Goal: Communication & Community: Ask a question

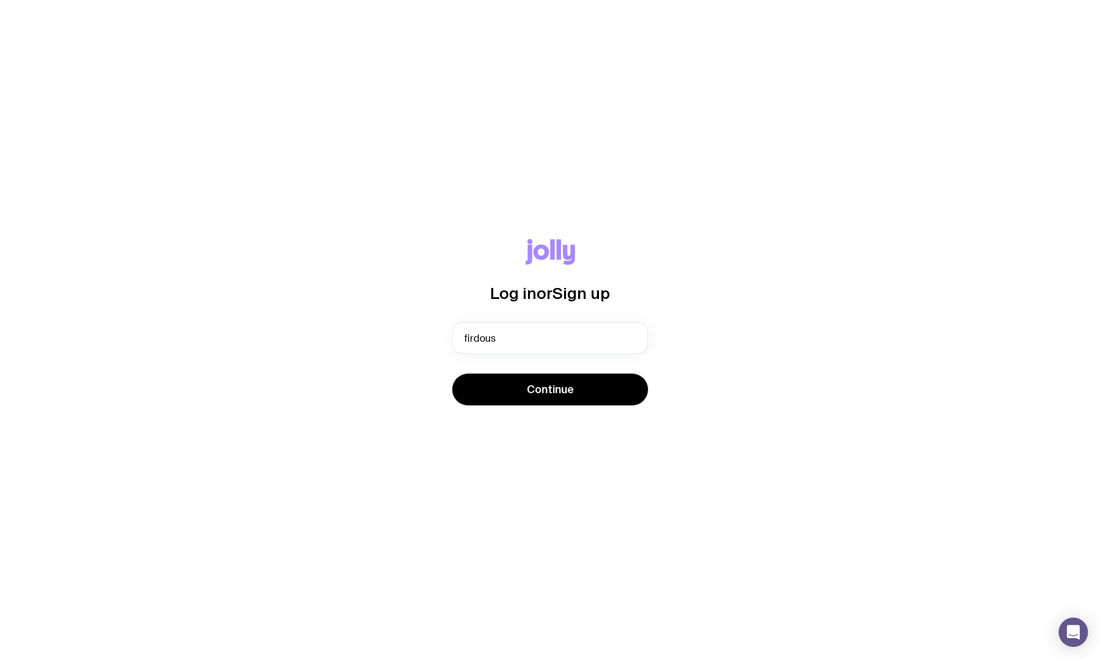
click at [452, 374] on button "Continue" at bounding box center [550, 390] width 196 height 32
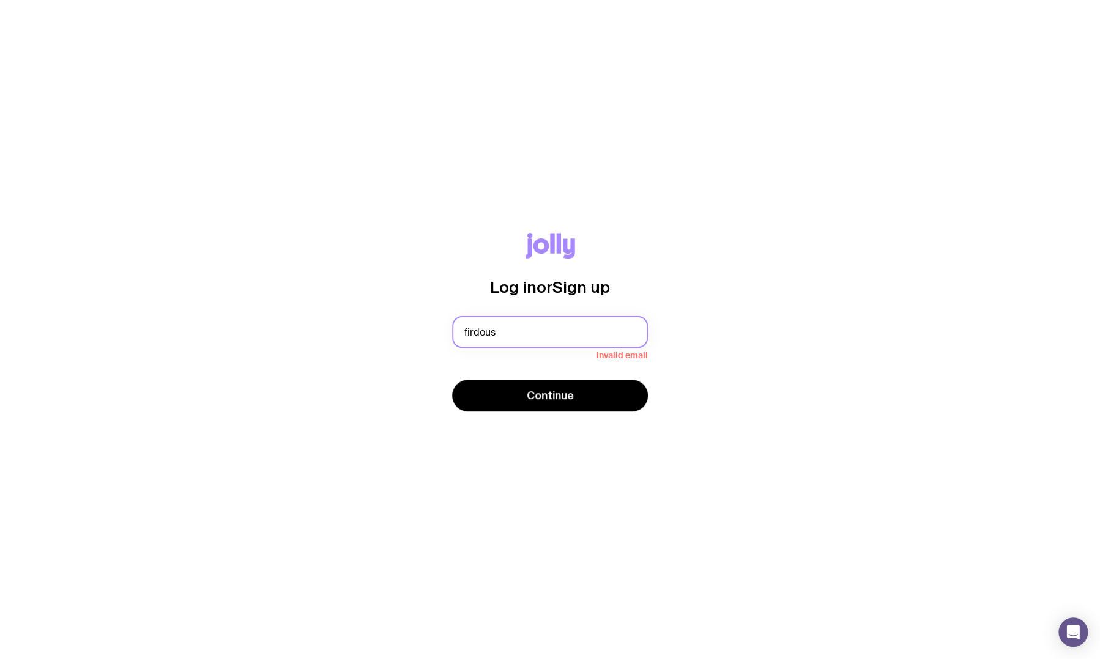
type input "[EMAIL_ADDRESS][PERSON_NAME][DOMAIN_NAME]"
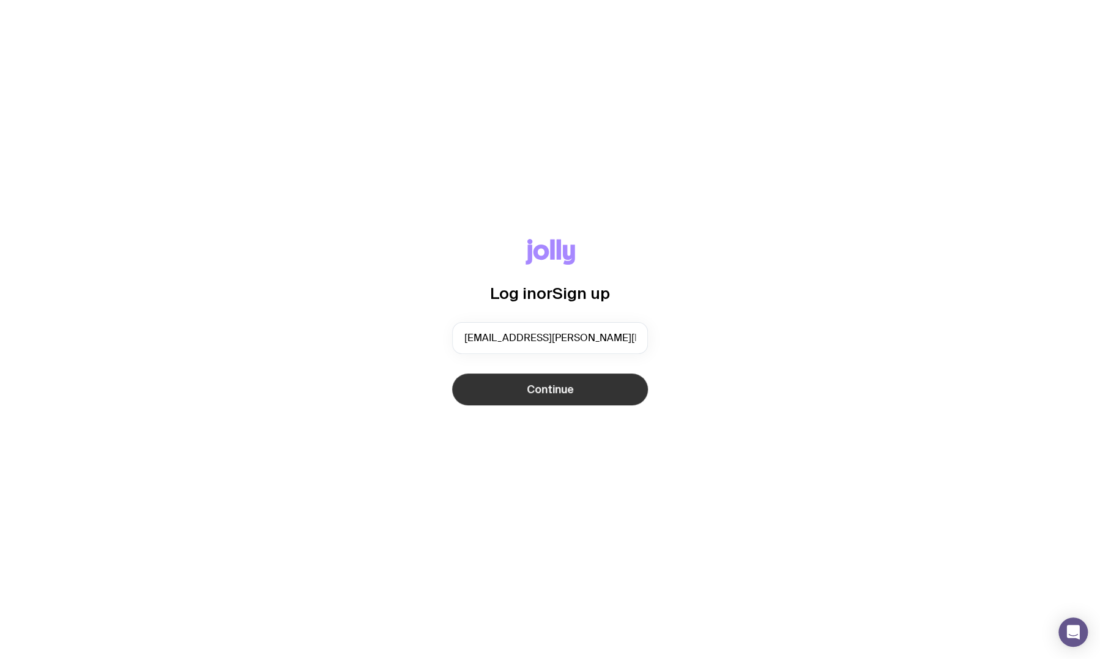
click at [532, 388] on span "Continue" at bounding box center [550, 389] width 47 height 15
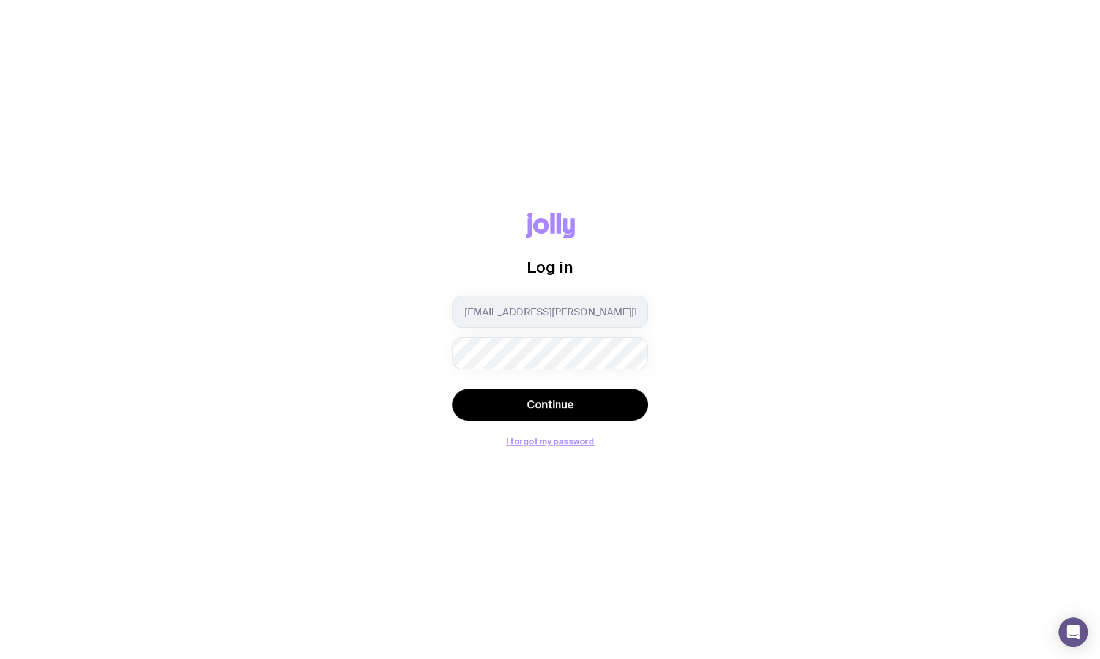
click at [419, 373] on div "Log in [EMAIL_ADDRESS][PERSON_NAME][DOMAIN_NAME] Continue I forgot my password" at bounding box center [549, 329] width 1041 height 233
click at [481, 394] on button "Continue" at bounding box center [550, 405] width 196 height 32
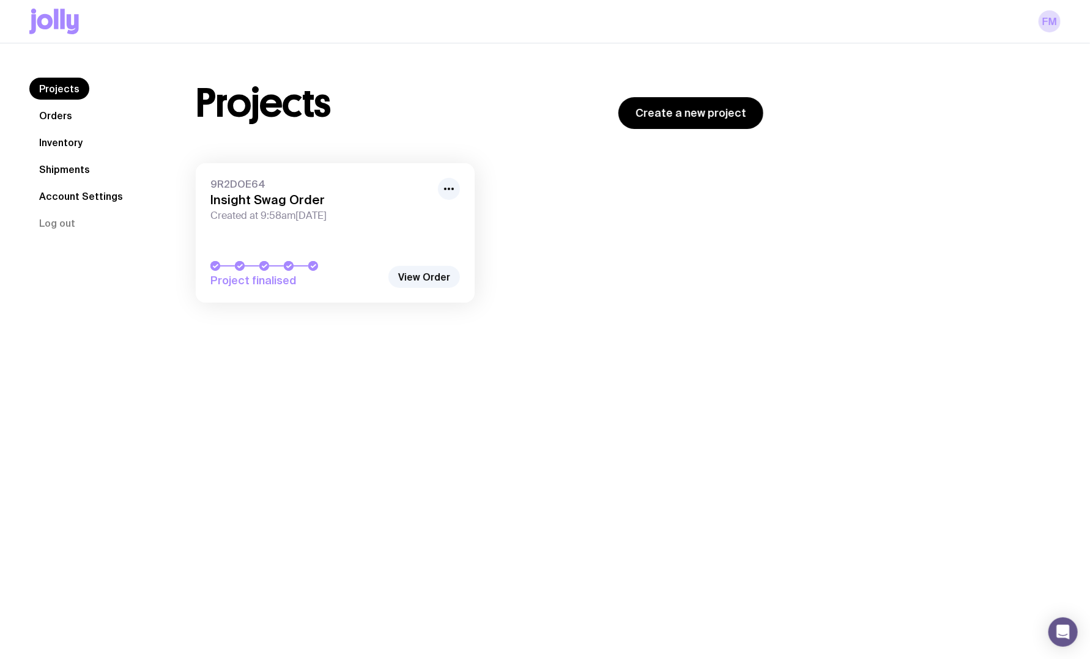
click at [57, 119] on link "Orders" at bounding box center [55, 116] width 53 height 22
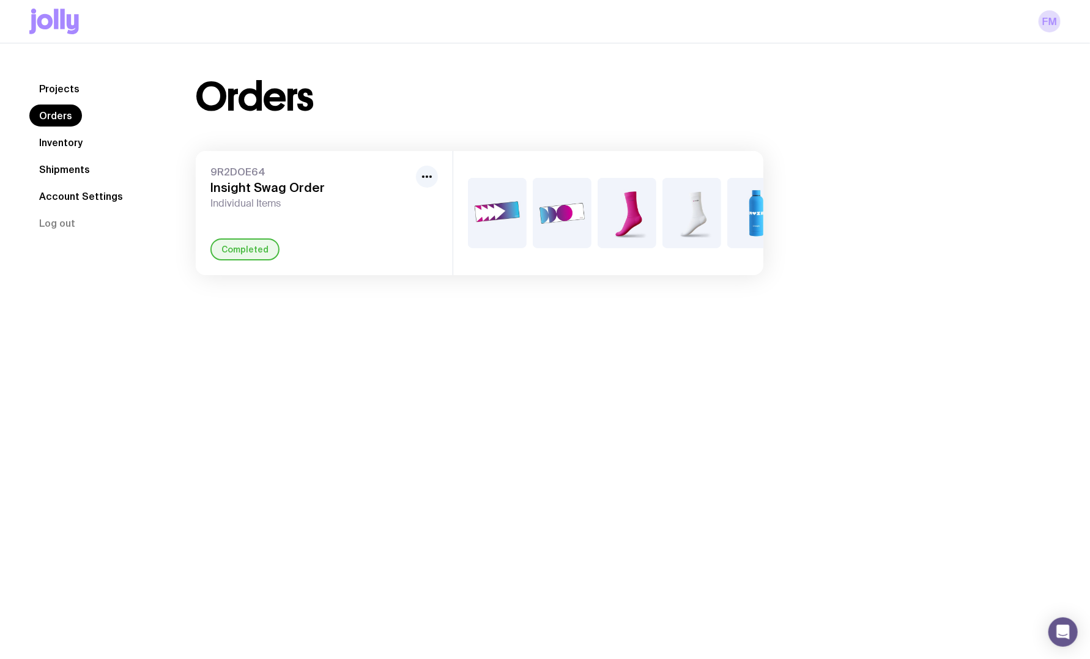
click at [64, 169] on link "Shipments" at bounding box center [64, 169] width 70 height 22
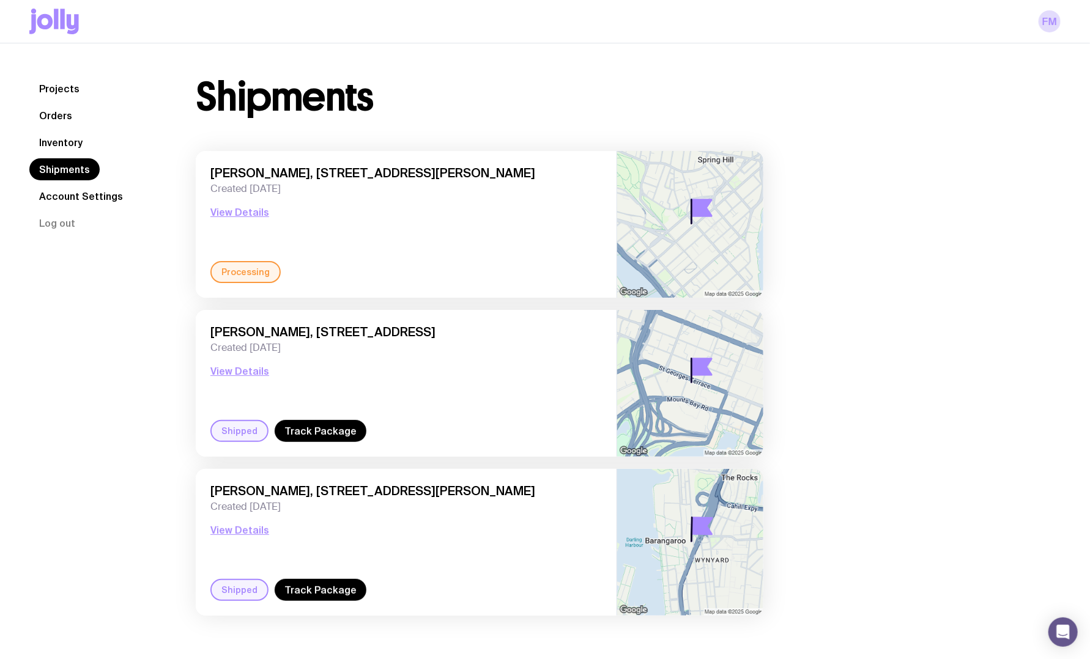
drag, startPoint x: 251, startPoint y: 266, endPoint x: 246, endPoint y: 261, distance: 7.8
click at [251, 266] on div "Processing" at bounding box center [245, 272] width 70 height 22
click at [229, 215] on button "View Details" at bounding box center [239, 212] width 59 height 15
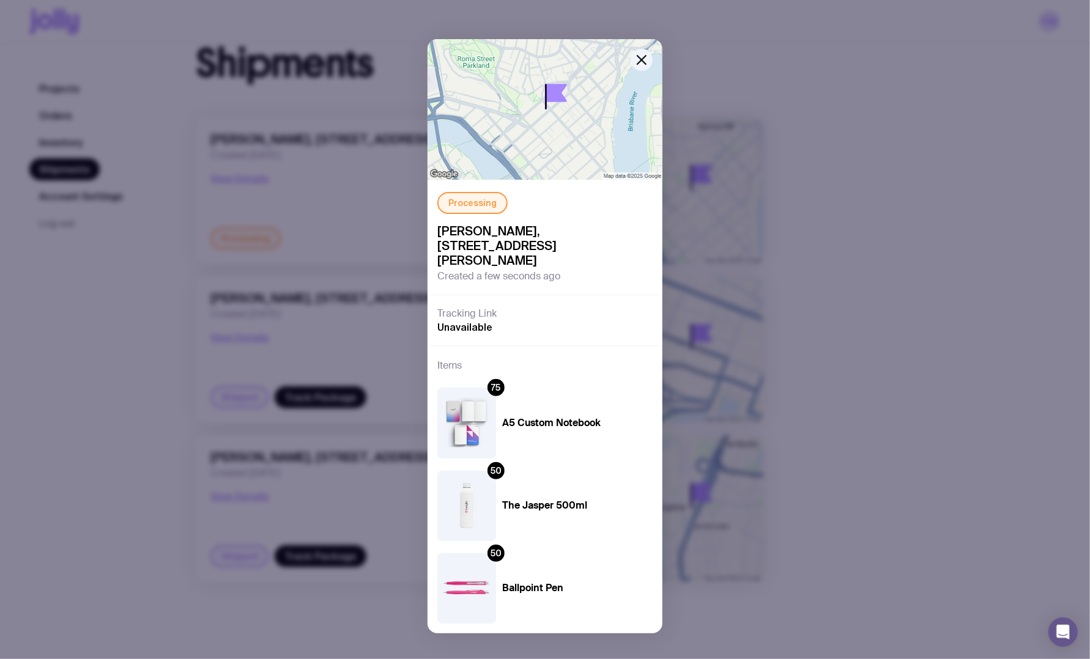
scroll to position [43, 0]
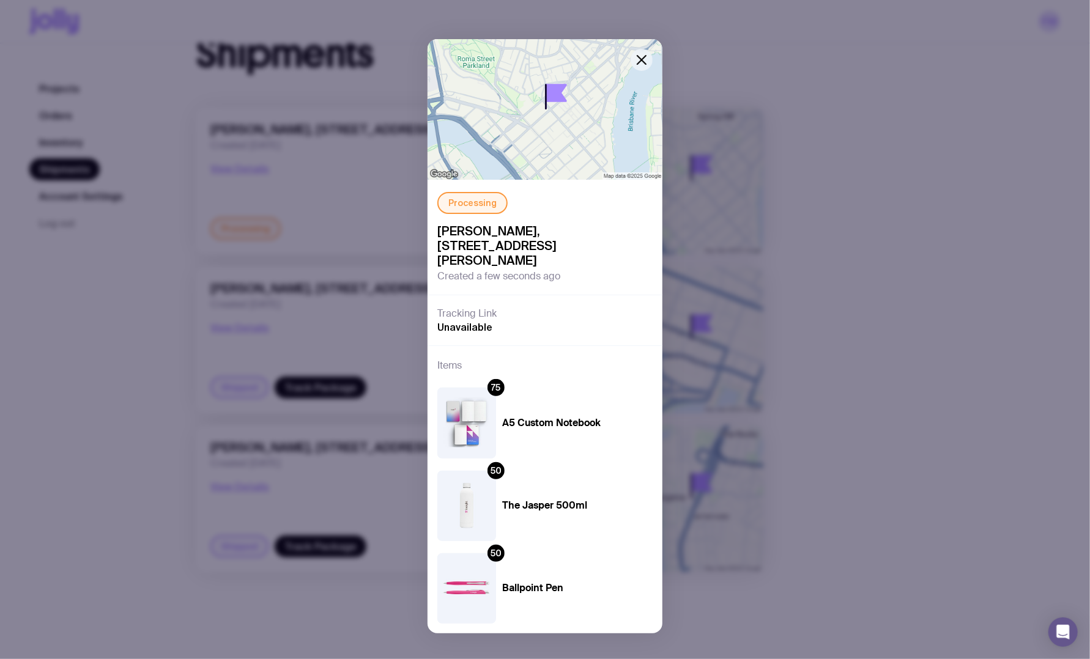
click at [641, 65] on icon "button" at bounding box center [641, 60] width 15 height 15
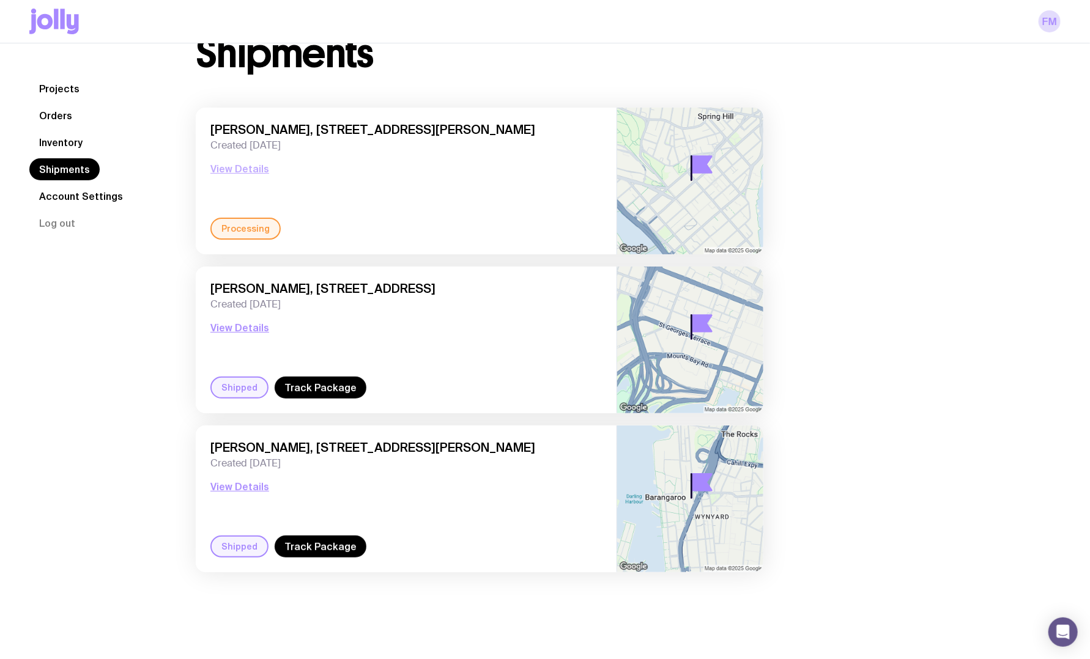
click at [245, 171] on button "View Details" at bounding box center [239, 168] width 59 height 15
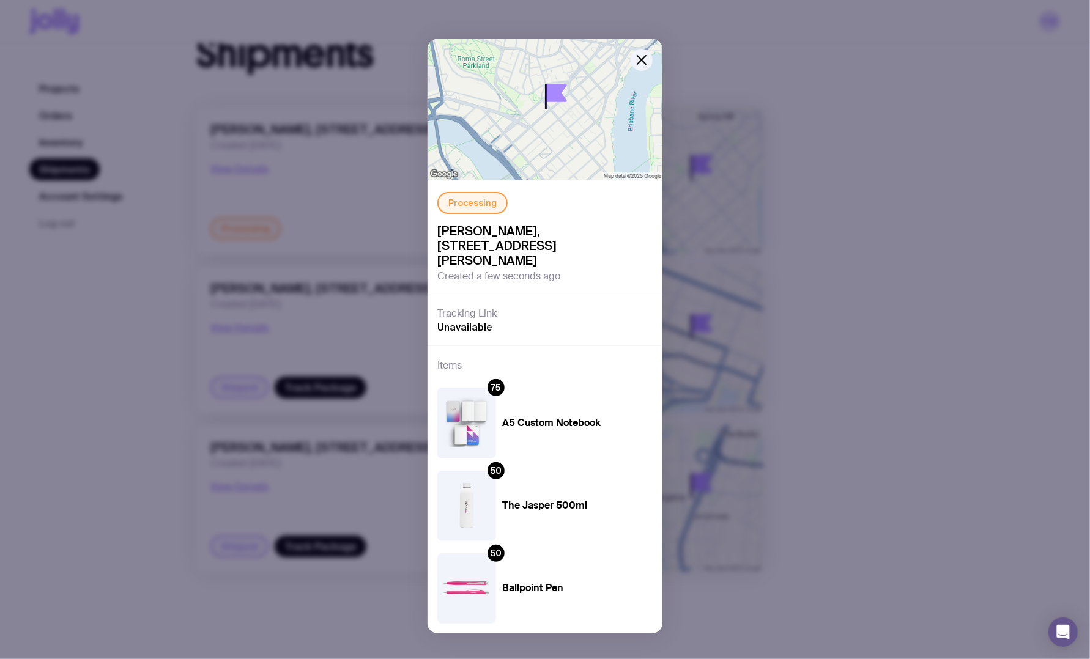
click at [777, 219] on div "Processing [PERSON_NAME], [STREET_ADDRESS][PERSON_NAME] Created a few seconds a…" at bounding box center [545, 329] width 1090 height 659
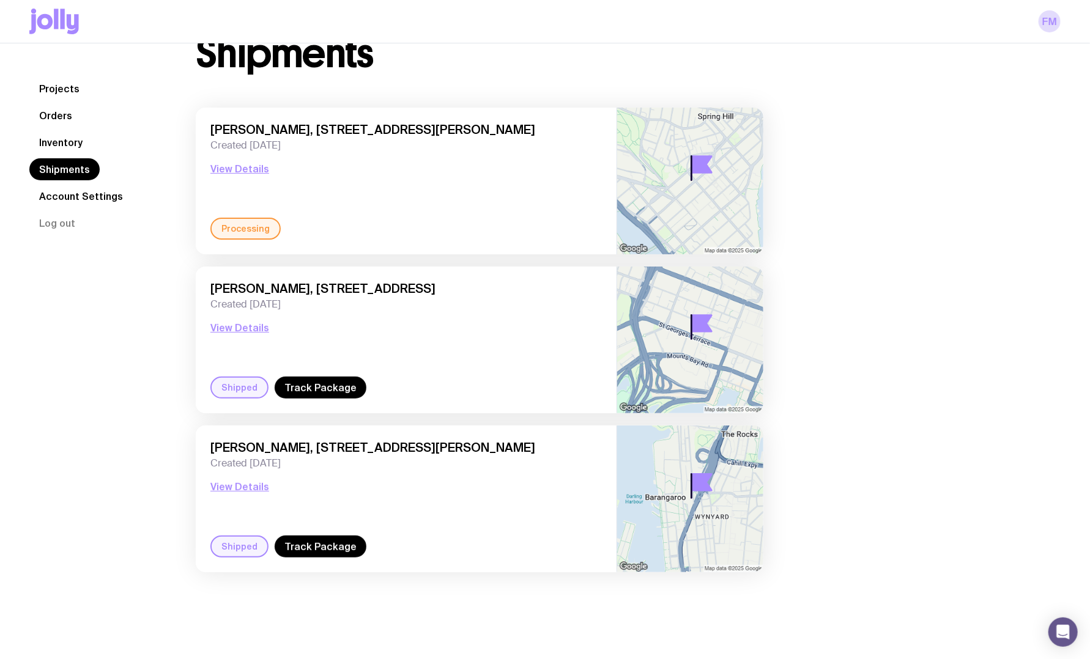
click at [374, 131] on span "[PERSON_NAME], [STREET_ADDRESS][PERSON_NAME]" at bounding box center [405, 129] width 391 height 15
click at [1062, 635] on icon "Open Intercom Messenger" at bounding box center [1063, 632] width 14 height 16
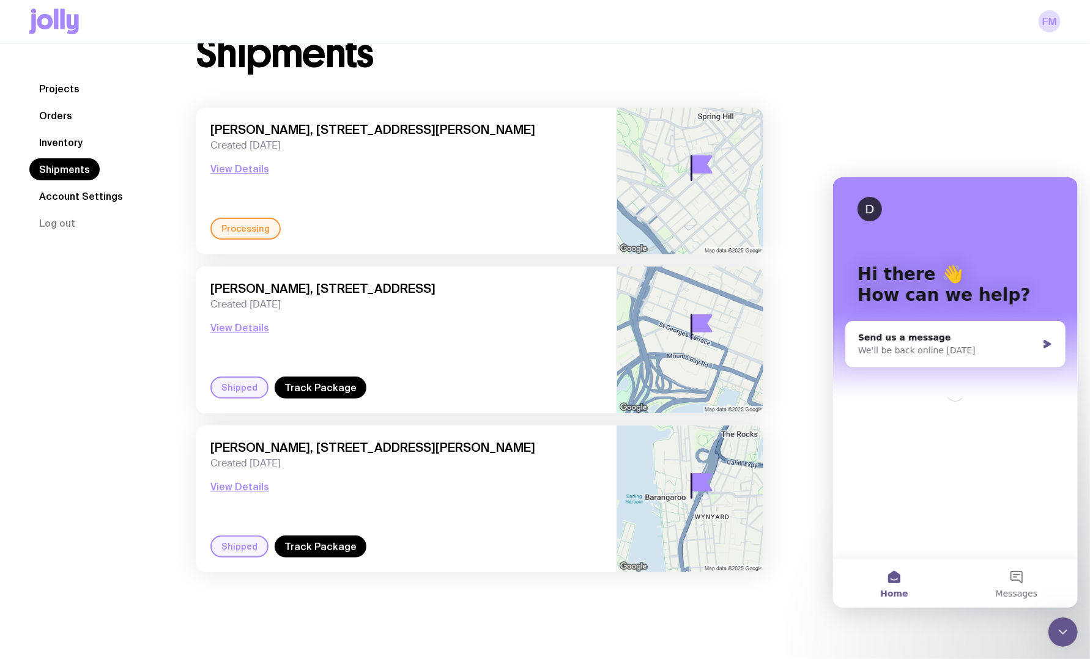
scroll to position [0, 0]
click at [881, 342] on div "Send us a message" at bounding box center [946, 337] width 179 height 13
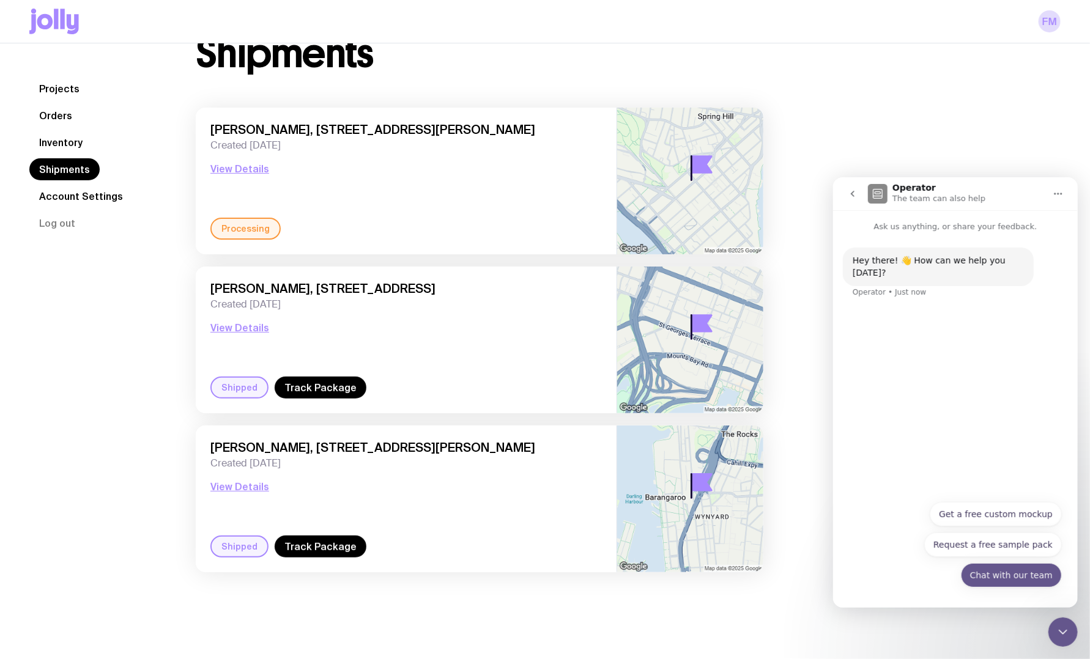
click at [995, 575] on button "Chat with our team" at bounding box center [1010, 575] width 101 height 24
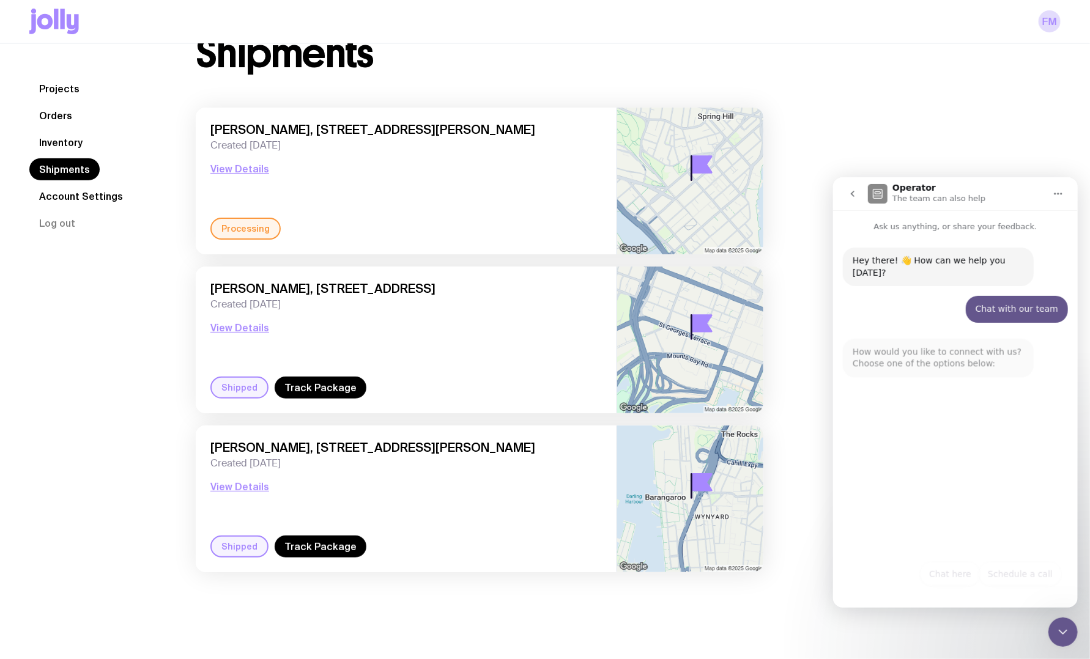
drag, startPoint x: 210, startPoint y: 128, endPoint x: 566, endPoint y: 122, distance: 355.4
click at [566, 122] on span "[PERSON_NAME], [STREET_ADDRESS][PERSON_NAME]" at bounding box center [405, 129] width 391 height 15
copy span "[PERSON_NAME][STREET_ADDRESS][PERSON_NAME],"
click at [950, 574] on button "Chat here" at bounding box center [949, 573] width 61 height 24
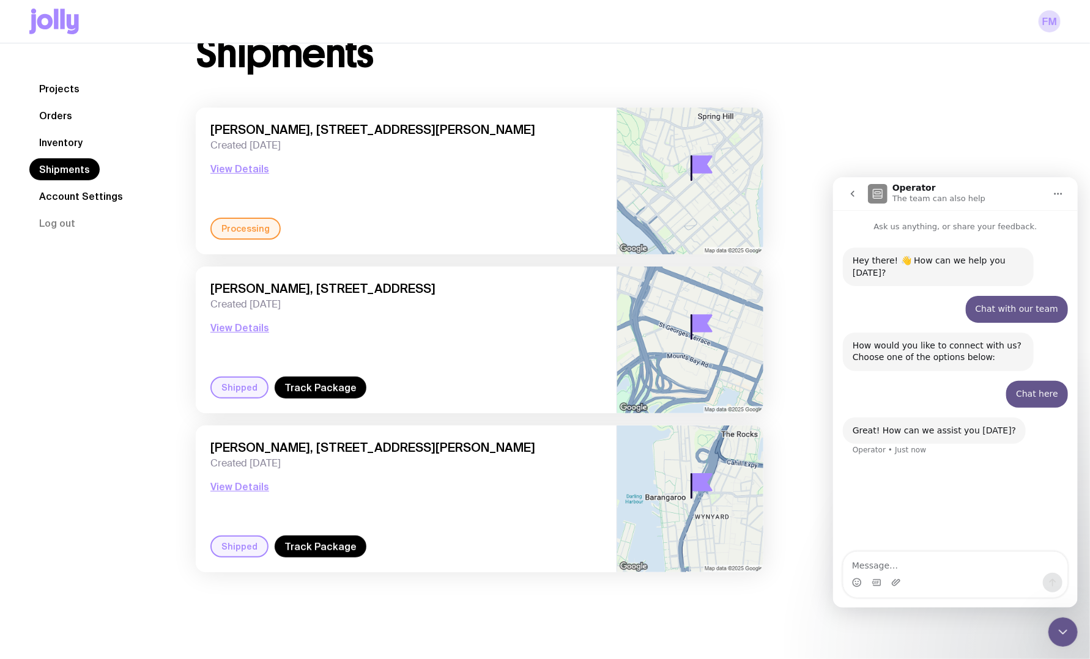
click at [882, 560] on textarea "Message…" at bounding box center [955, 562] width 224 height 21
type textarea "Hi - do you have an ETA for the order: [PERSON_NAME], [STREET_ADDRESS][PERSON_N…"
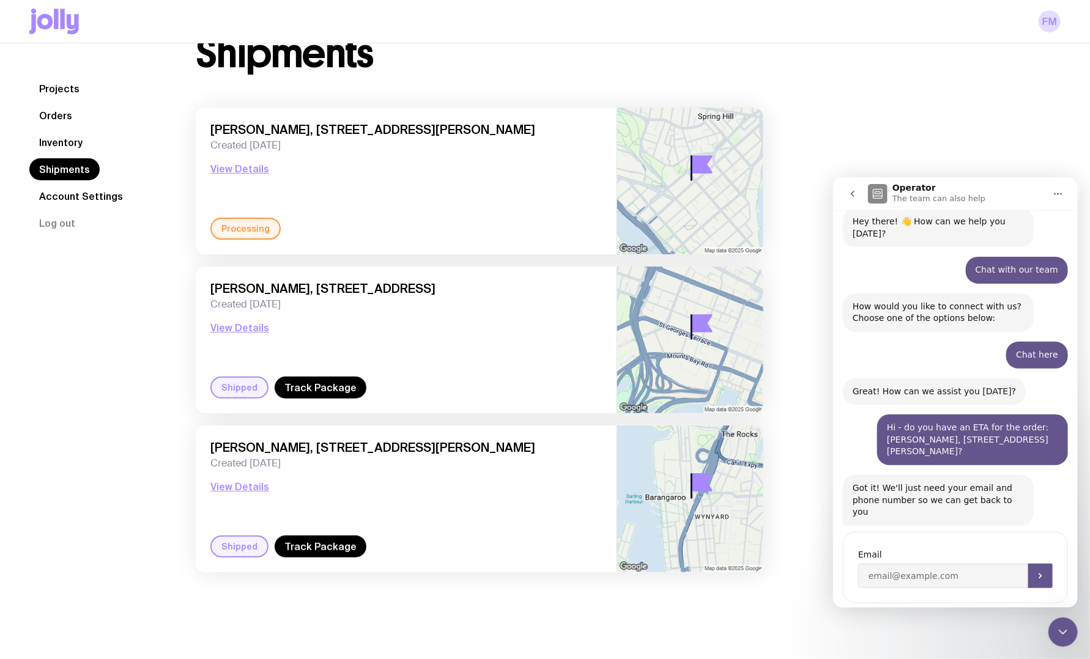
scroll to position [42, 0]
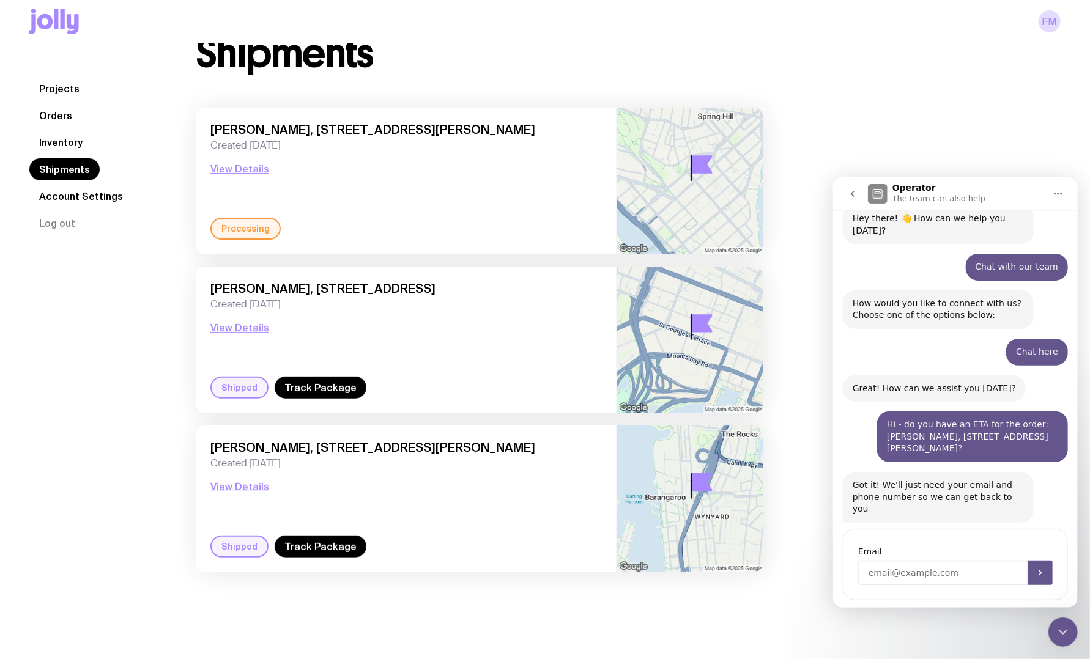
click at [879, 560] on input "Enter your email" at bounding box center [942, 572] width 170 height 24
type input "[EMAIL_ADDRESS][PERSON_NAME][DOMAIN_NAME]"
click at [1045, 560] on button "Submit" at bounding box center [1039, 572] width 24 height 24
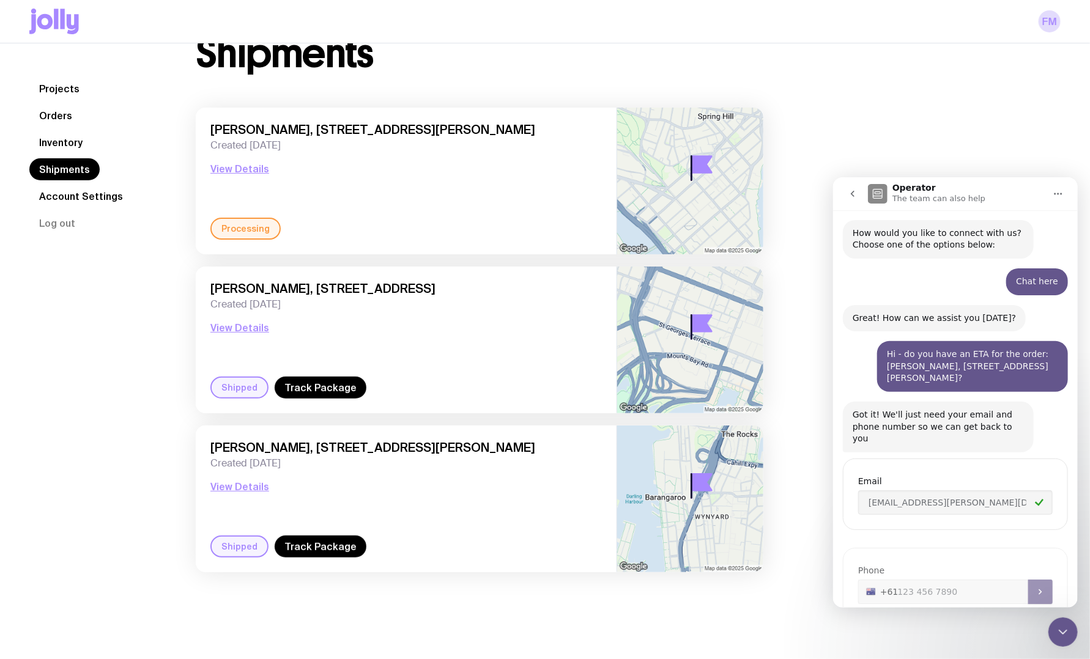
scroll to position [127, 0]
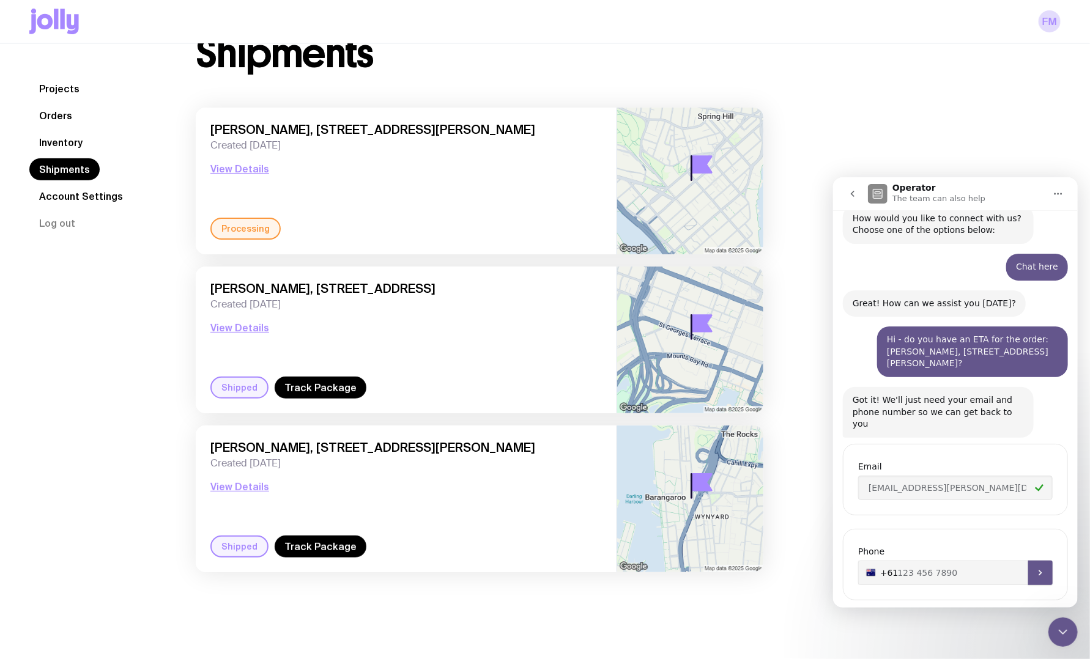
click at [942, 560] on input "+61" at bounding box center [954, 572] width 194 height 24
type input "[PHONE_NUMBER]"
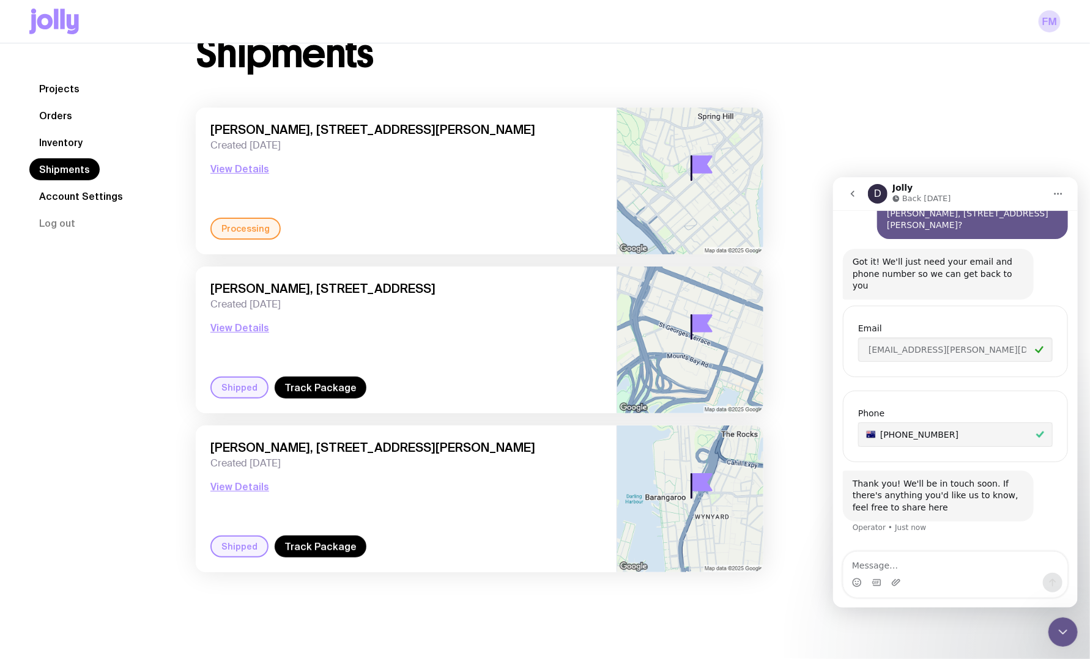
scroll to position [270, 0]
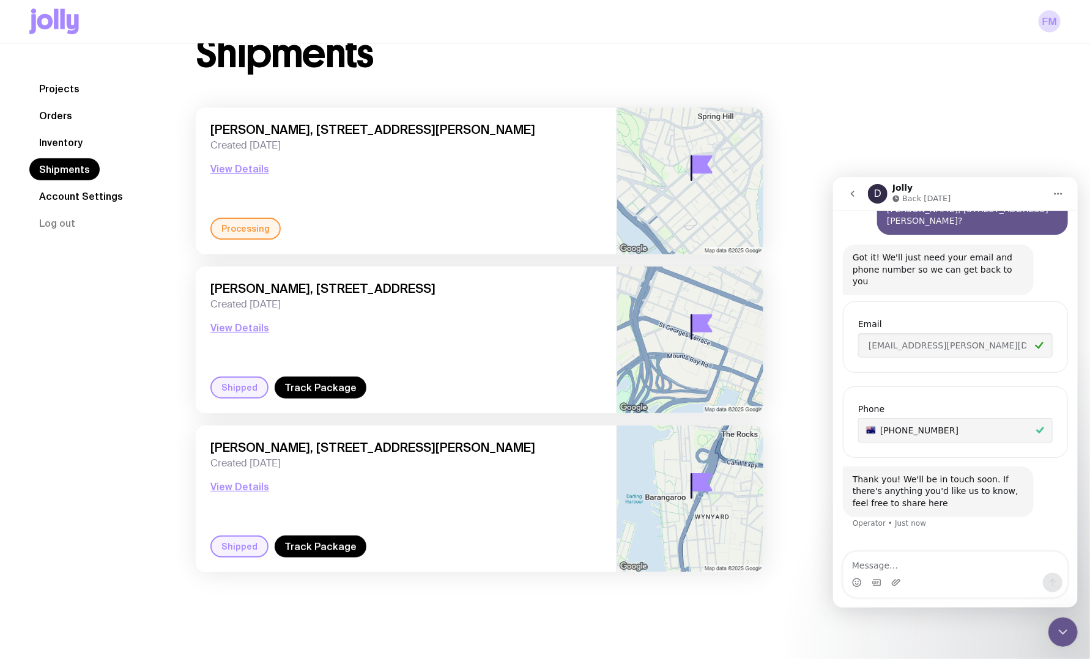
click at [947, 122] on div "Shipments [PERSON_NAME], [STREET_ADDRESS][PERSON_NAME] Created [DATE] View Deta…" at bounding box center [613, 309] width 894 height 550
click at [884, 560] on textarea "Message…" at bounding box center [955, 562] width 224 height 21
click at [986, 572] on div "Intercom messenger" at bounding box center [955, 582] width 224 height 20
click at [984, 568] on textarea "We have an event [DATE] 21" at bounding box center [955, 562] width 224 height 21
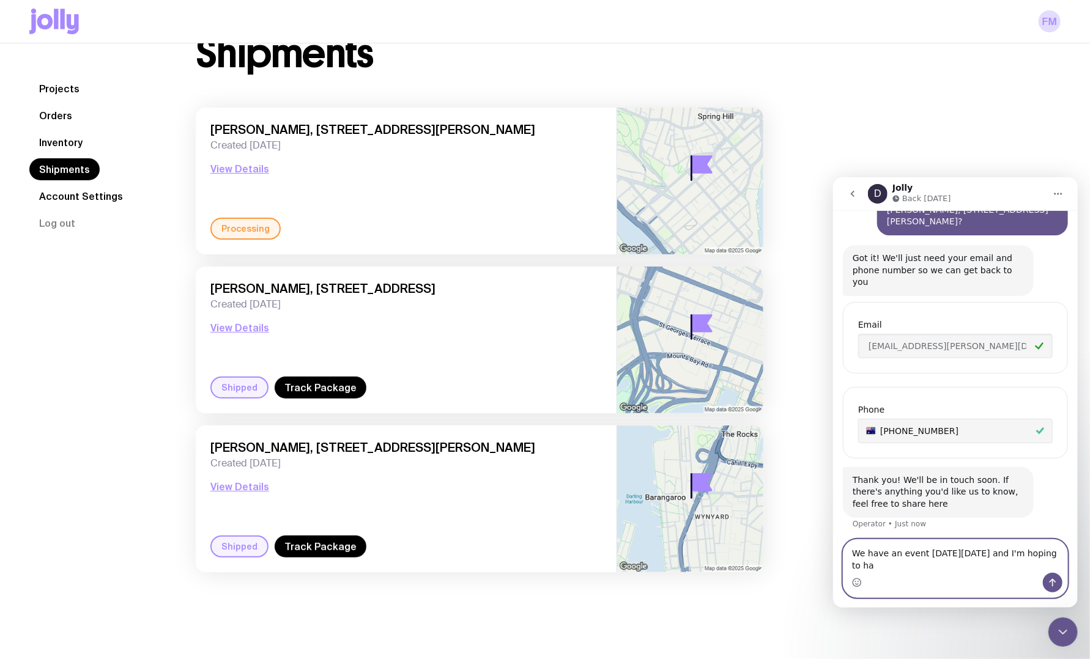
scroll to position [282, 0]
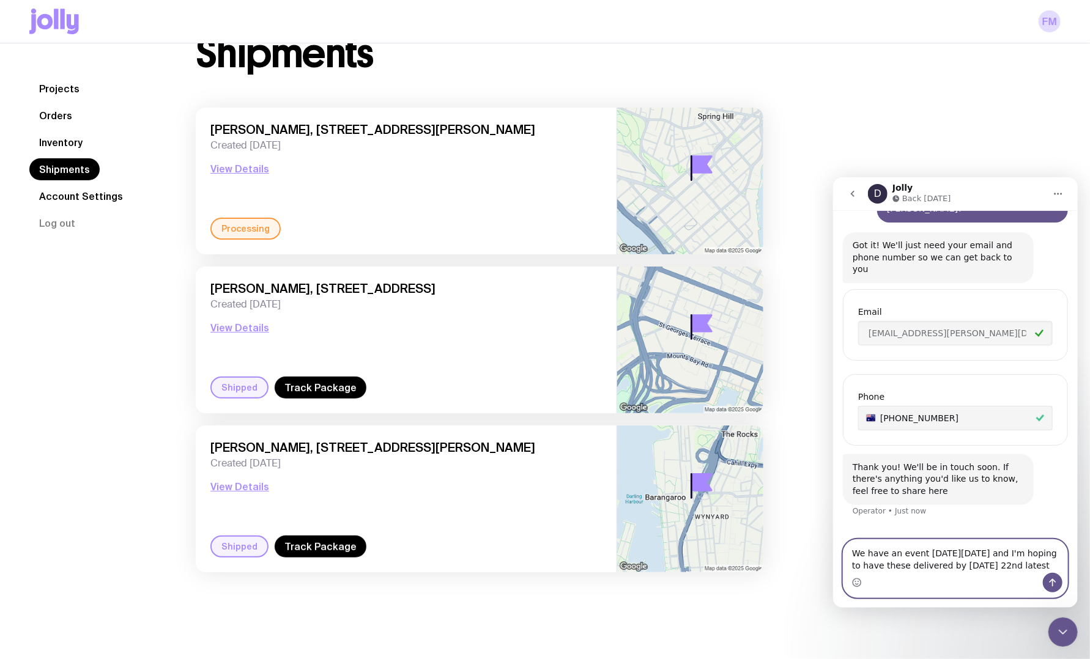
type textarea "We have an event [DATE][DATE] and I'm hoping to have these delivered by [DATE] …"
click at [1045, 593] on div "We have an event [DATE][DATE] and I'm hoping to have these delivered by [DATE] …" at bounding box center [955, 567] width 224 height 57
click at [1049, 586] on icon "Send a message…" at bounding box center [1052, 582] width 10 height 10
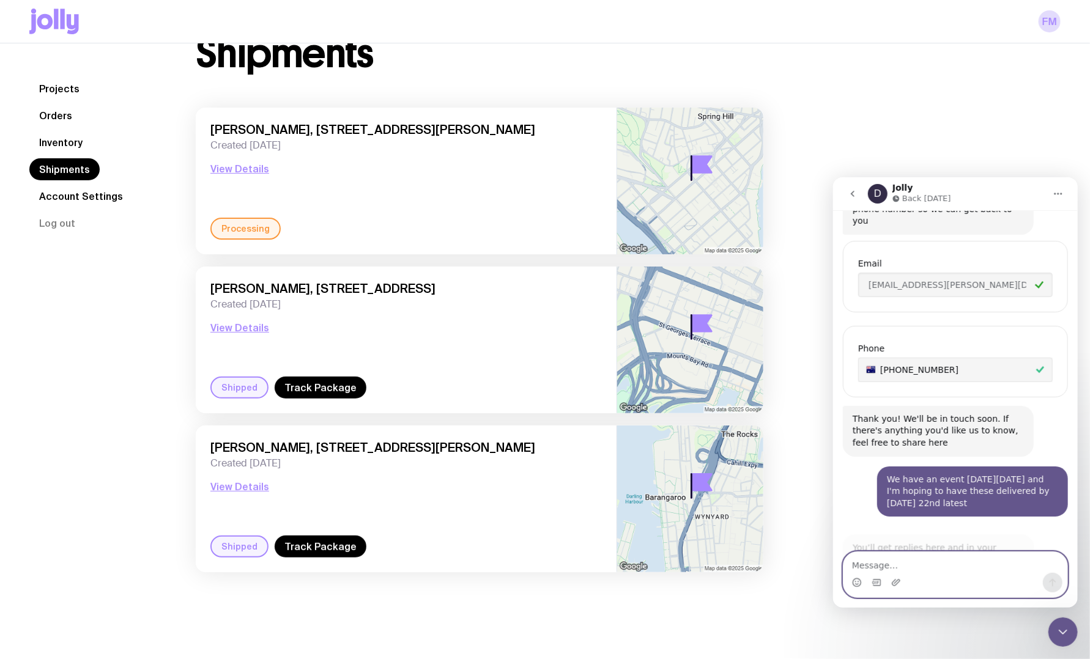
scroll to position [409, 0]
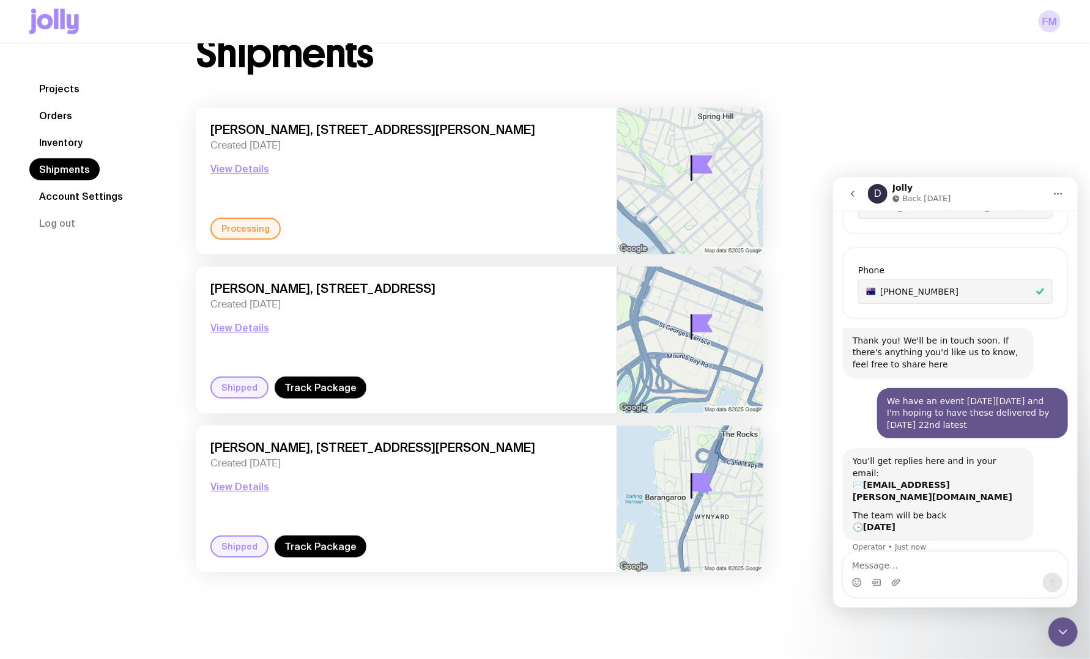
click at [807, 112] on div "Shipments [PERSON_NAME], [STREET_ADDRESS][PERSON_NAME] Created [DATE] View Deta…" at bounding box center [613, 309] width 894 height 550
